Goal: Task Accomplishment & Management: Complete application form

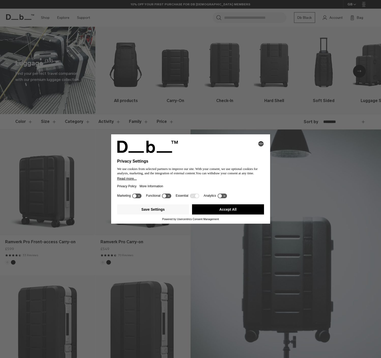
drag, startPoint x: 245, startPoint y: 211, endPoint x: 238, endPoint y: 211, distance: 6.4
click at [245, 211] on button "Accept All" at bounding box center [228, 209] width 72 height 10
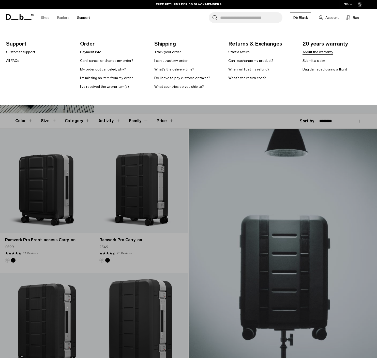
click at [314, 53] on link "About the warranty" at bounding box center [317, 51] width 31 height 5
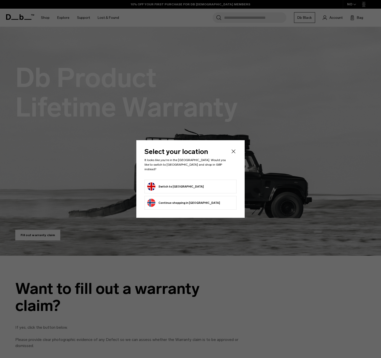
click at [177, 183] on button "Switch to United Kingdom" at bounding box center [175, 186] width 56 height 8
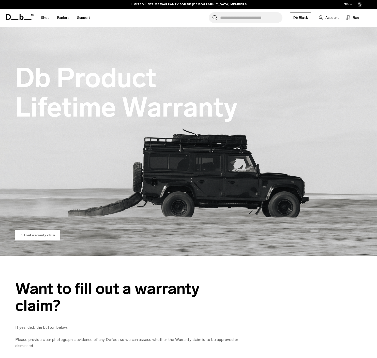
click at [37, 236] on link "Fill out warranty claim" at bounding box center [37, 234] width 45 height 11
